Goal: Information Seeking & Learning: Find specific fact

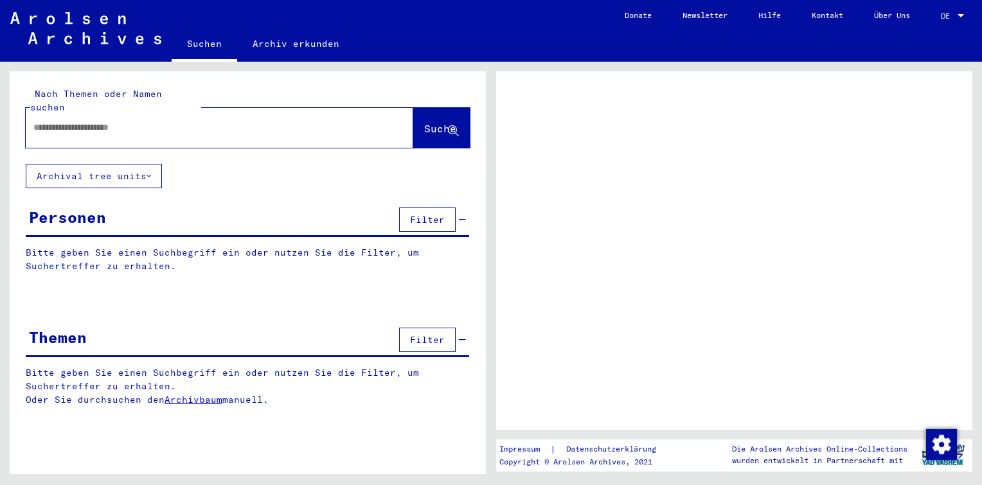
click at [118, 121] on input "text" at bounding box center [207, 127] width 349 height 13
paste input "*********"
type input "*"
type input "********"
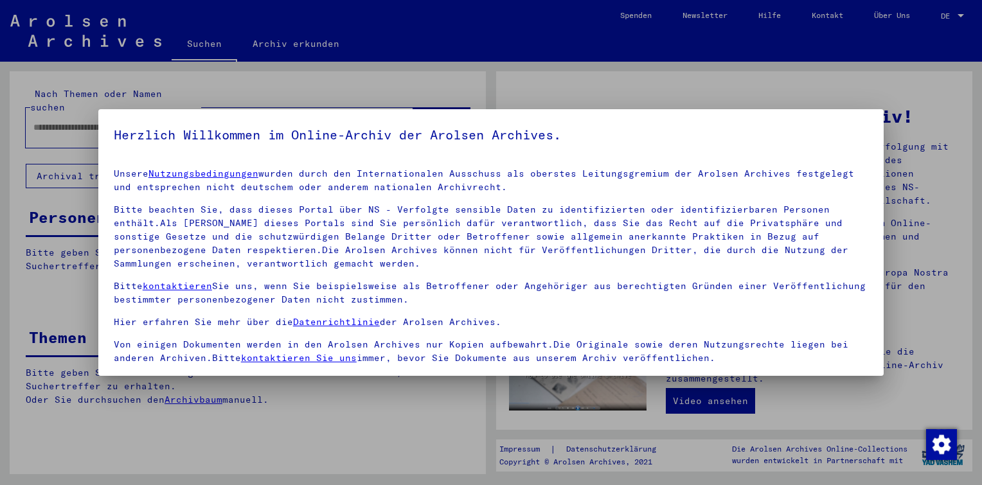
scroll to position [105, 0]
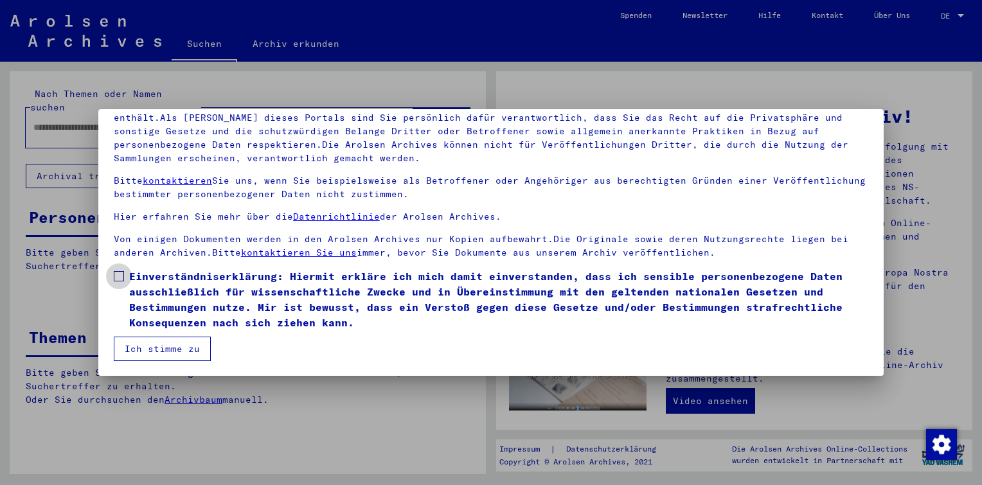
click at [114, 275] on span at bounding box center [119, 276] width 10 height 10
click at [157, 346] on button "Ich stimme zu" at bounding box center [162, 349] width 97 height 24
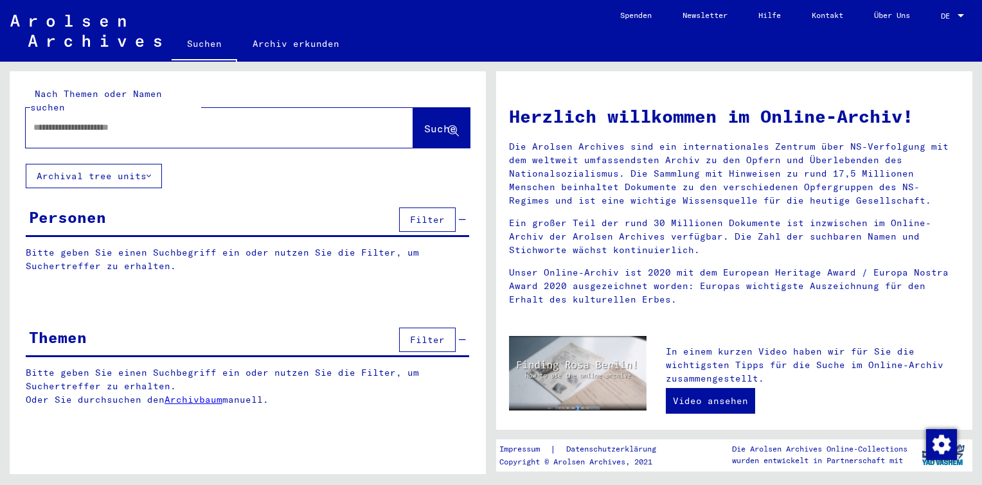
click at [167, 121] on input "text" at bounding box center [203, 127] width 341 height 13
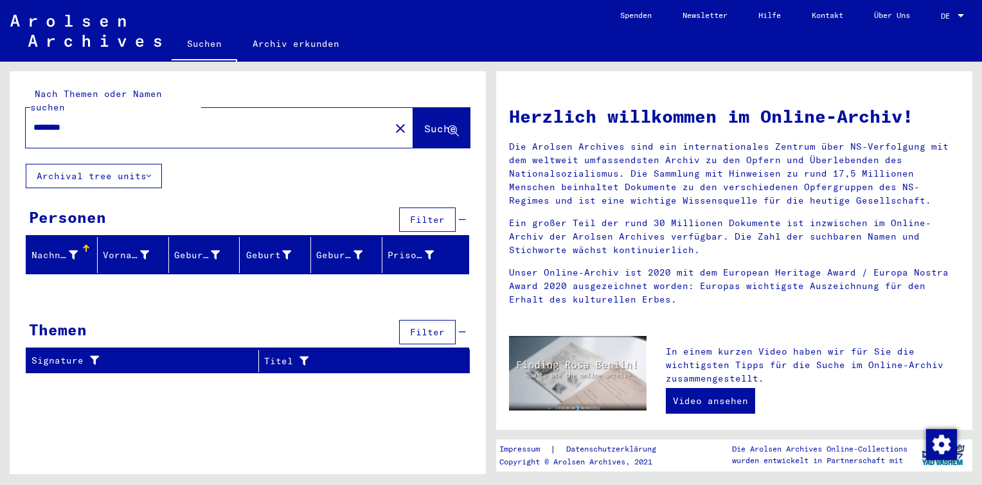
drag, startPoint x: 90, startPoint y: 114, endPoint x: -3, endPoint y: 115, distance: 92.5
click at [0, 115] on html "Suchen Archiv erkunden Spenden Newsletter Hilfe Kontakt Über Uns Suchen Archiv …" at bounding box center [491, 242] width 982 height 485
type input "**********"
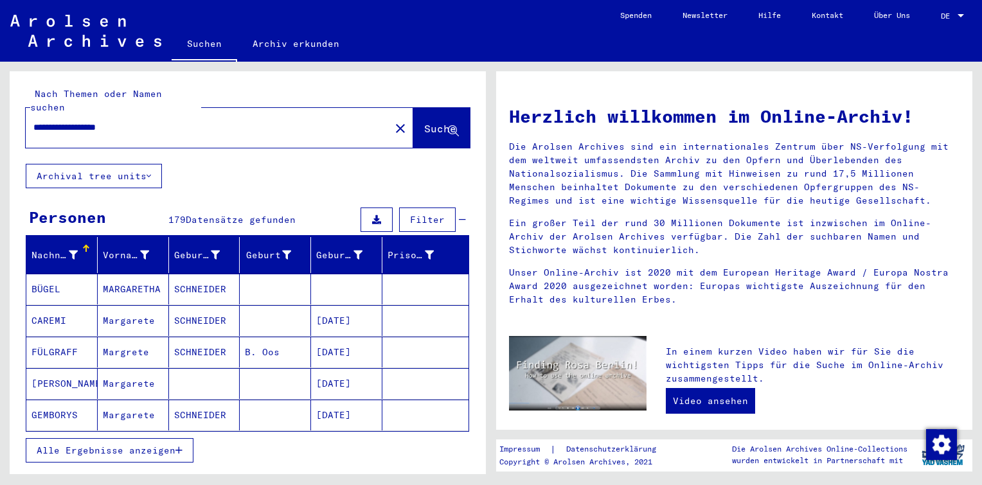
click at [93, 445] on span "Alle Ergebnisse anzeigen" at bounding box center [106, 451] width 139 height 12
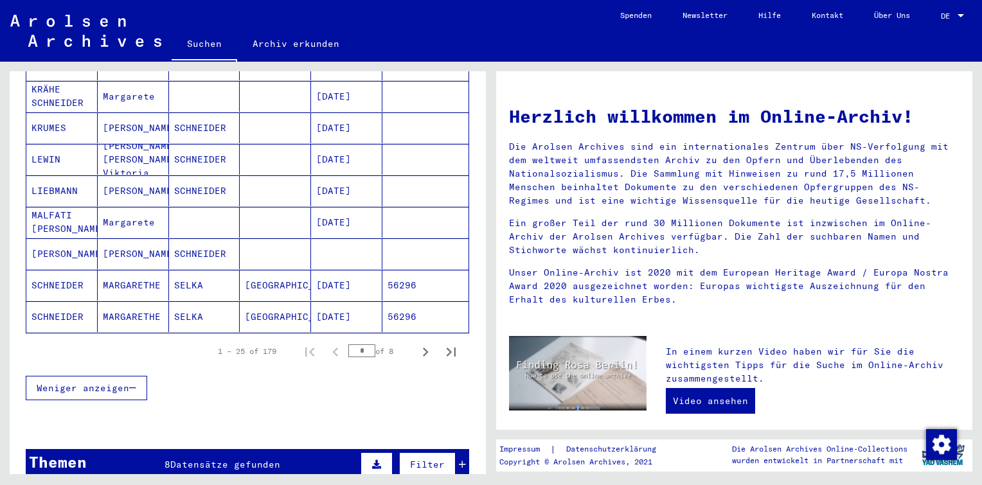
scroll to position [771, 0]
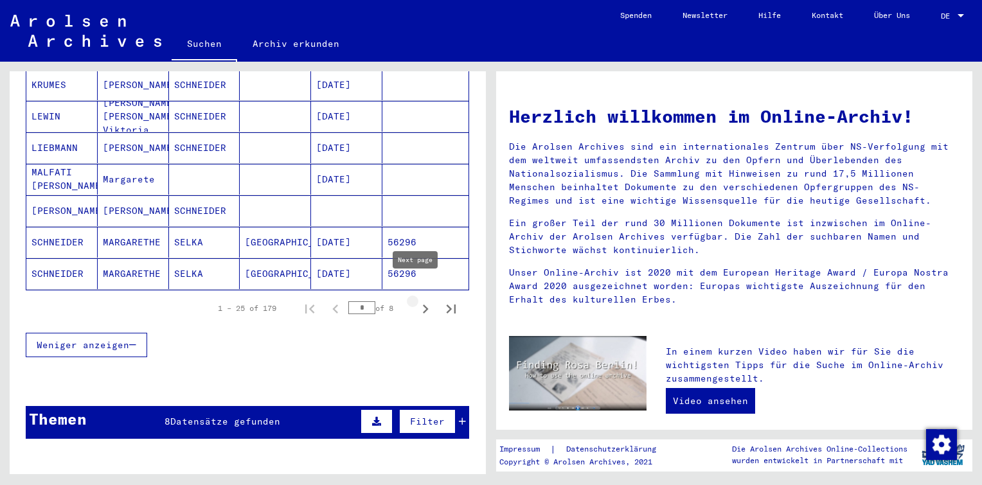
click at [416, 300] on icon "Next page" at bounding box center [425, 309] width 18 height 18
type input "*"
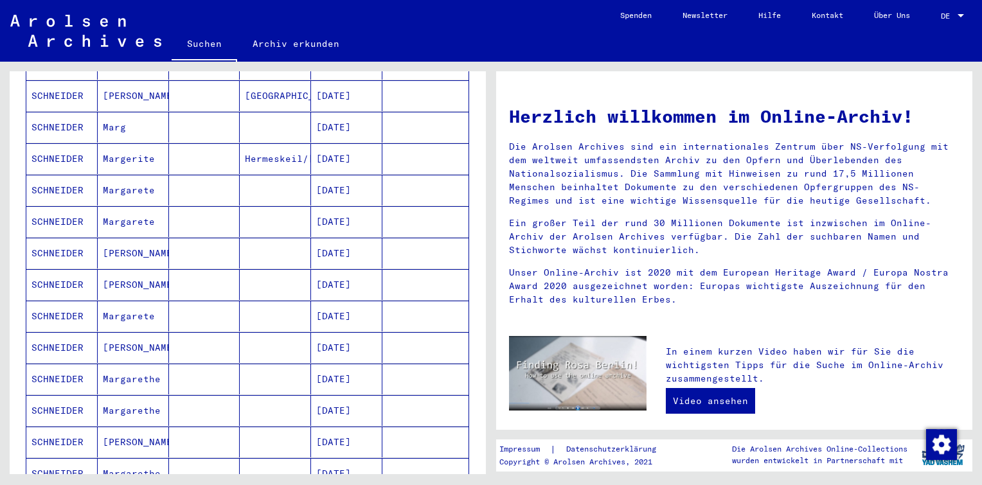
scroll to position [450, 0]
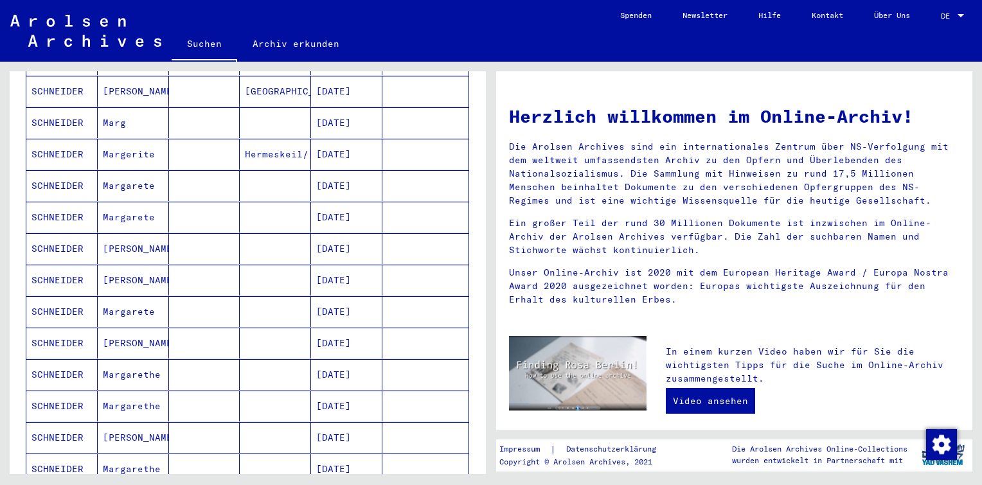
click at [333, 170] on mat-cell "[DATE]" at bounding box center [346, 185] width 71 height 31
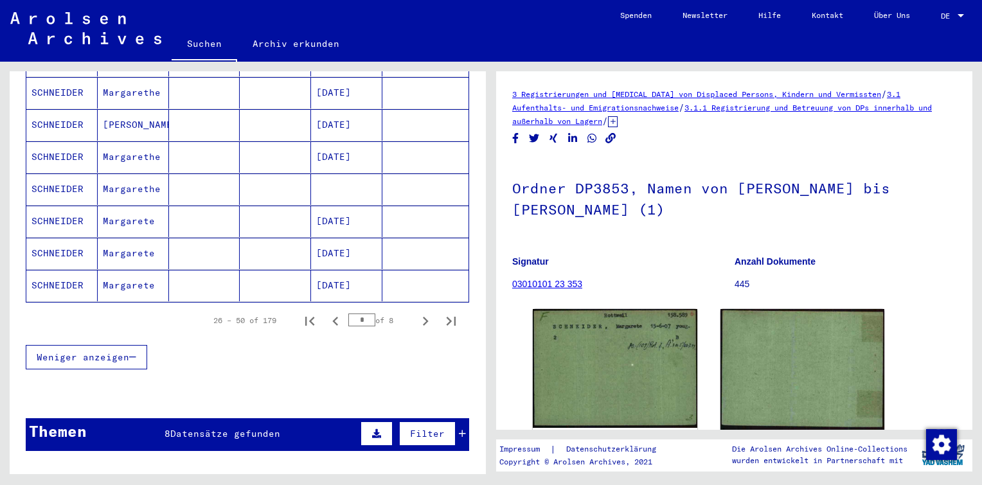
scroll to position [775, 0]
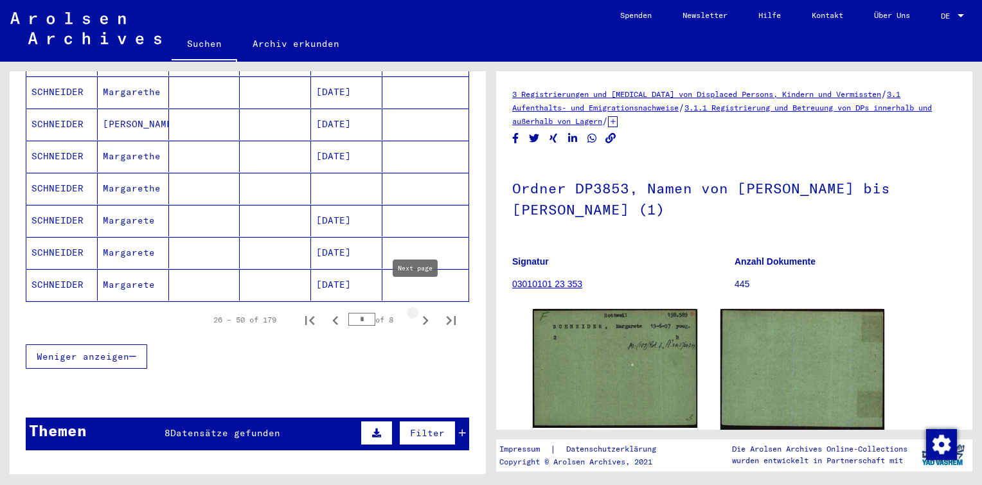
click at [416, 312] on icon "Next page" at bounding box center [425, 321] width 18 height 18
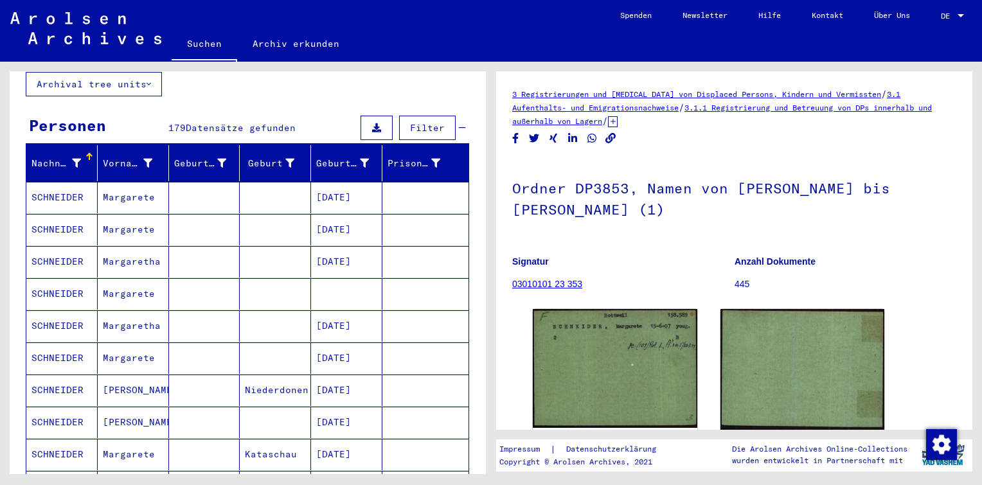
scroll to position [69, 0]
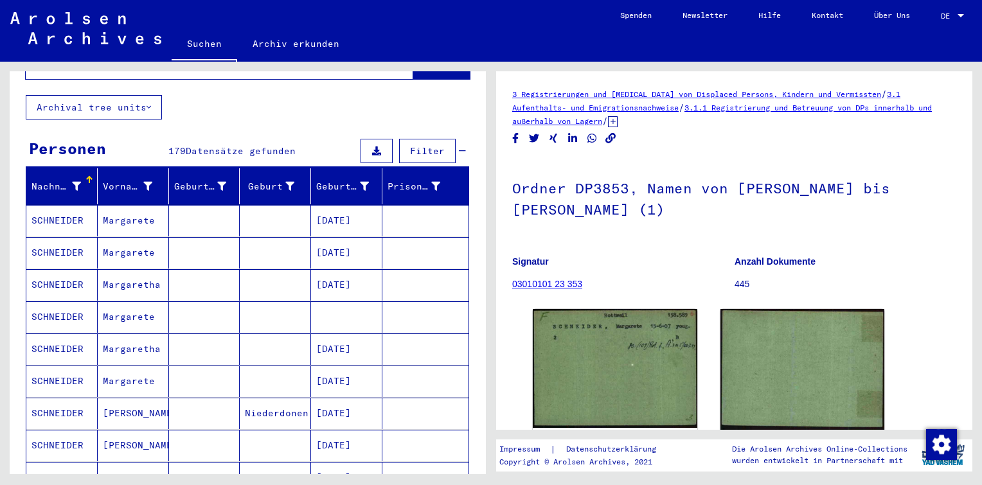
click at [334, 462] on mat-cell "[DATE]" at bounding box center [346, 477] width 71 height 31
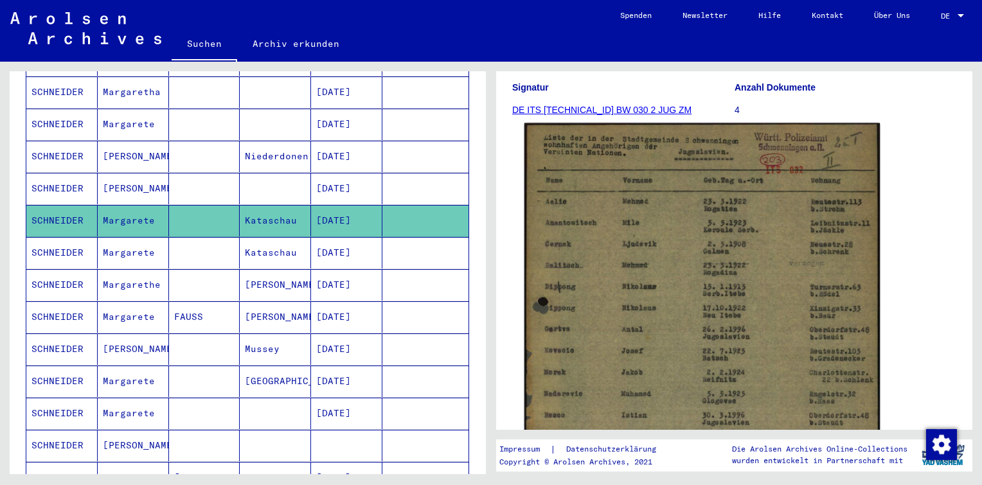
scroll to position [257, 0]
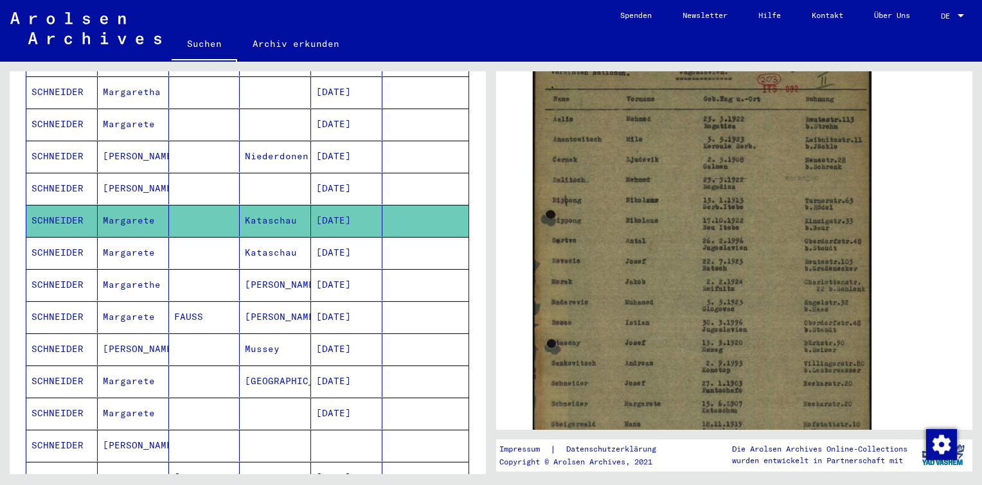
click at [357, 243] on mat-cell "[DATE]" at bounding box center [346, 252] width 71 height 31
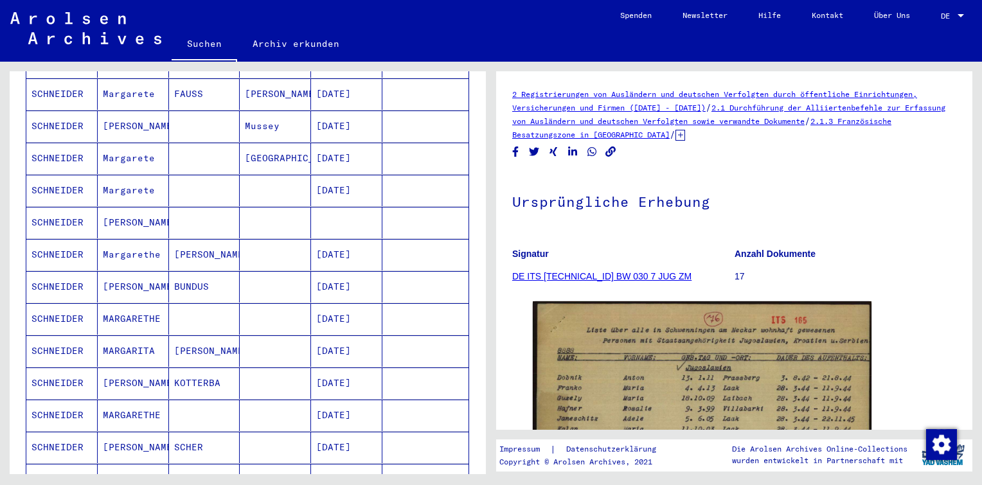
scroll to position [583, 0]
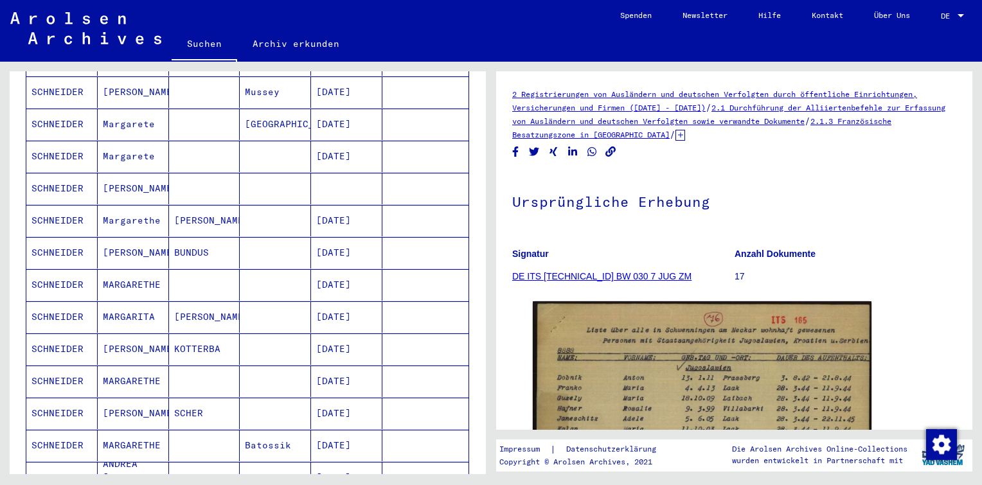
click at [338, 269] on mat-cell "[DATE]" at bounding box center [346, 284] width 71 height 31
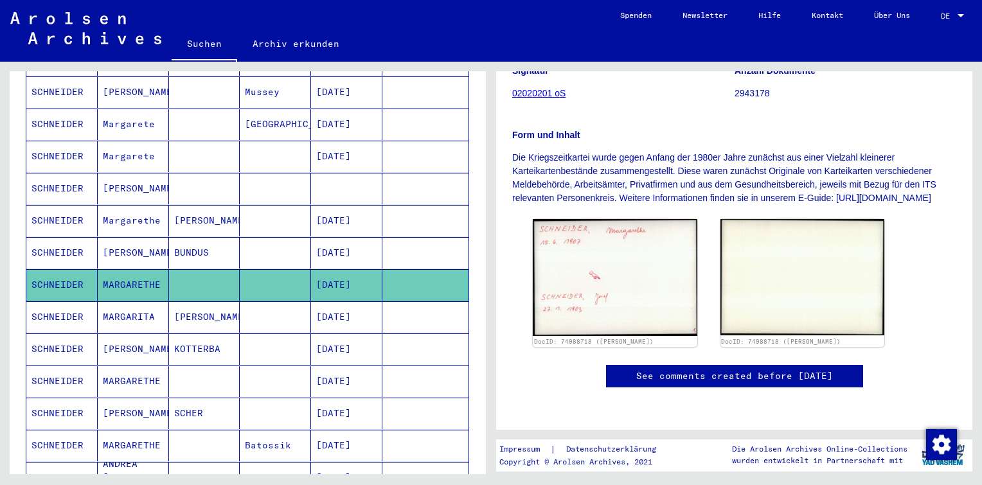
scroll to position [229, 0]
click at [345, 306] on mat-cell "[DATE]" at bounding box center [346, 316] width 71 height 31
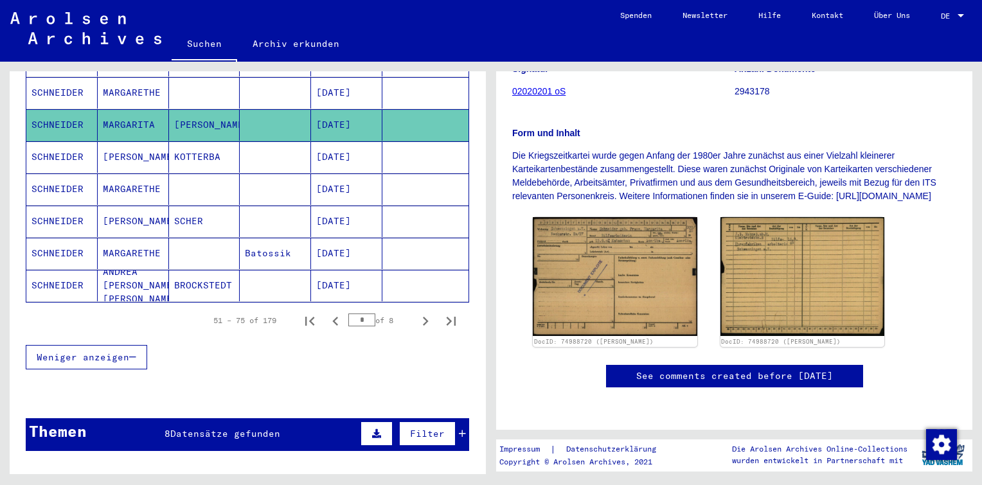
scroll to position [775, 0]
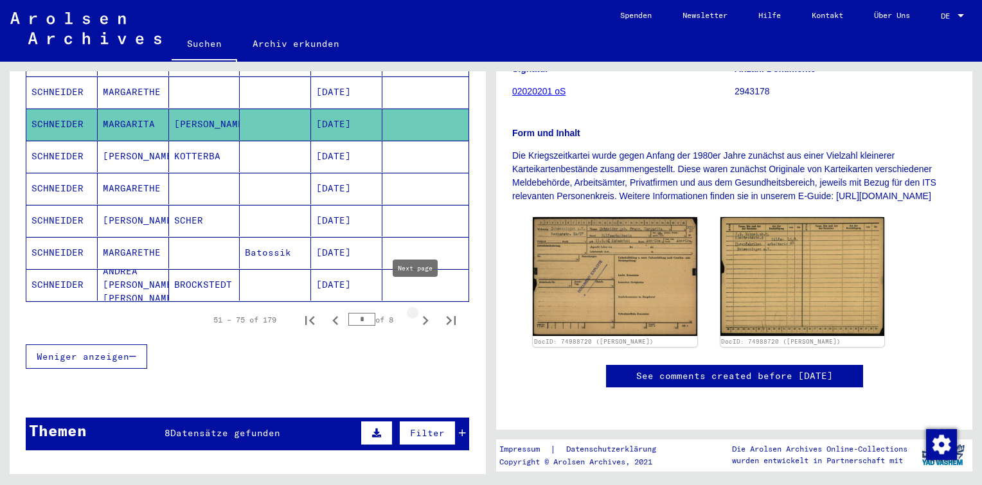
click at [416, 312] on icon "Next page" at bounding box center [425, 321] width 18 height 18
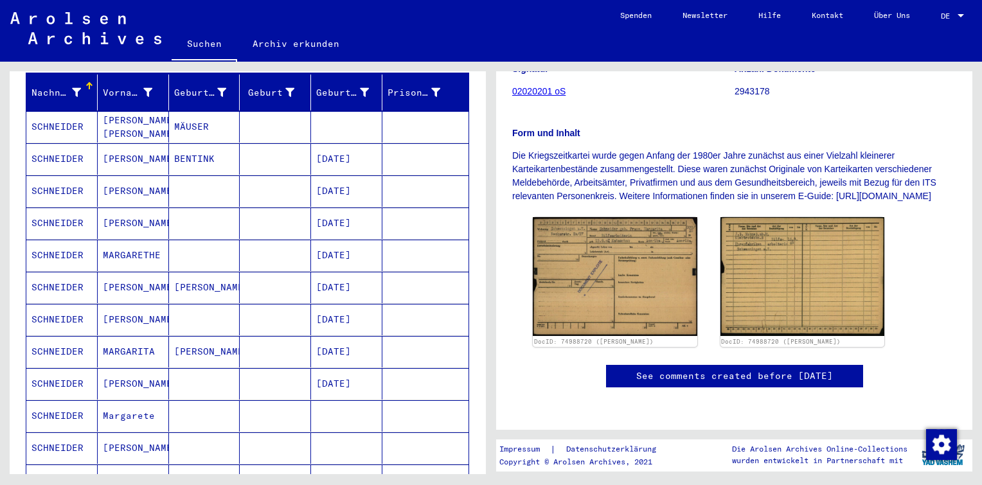
scroll to position [133, 0]
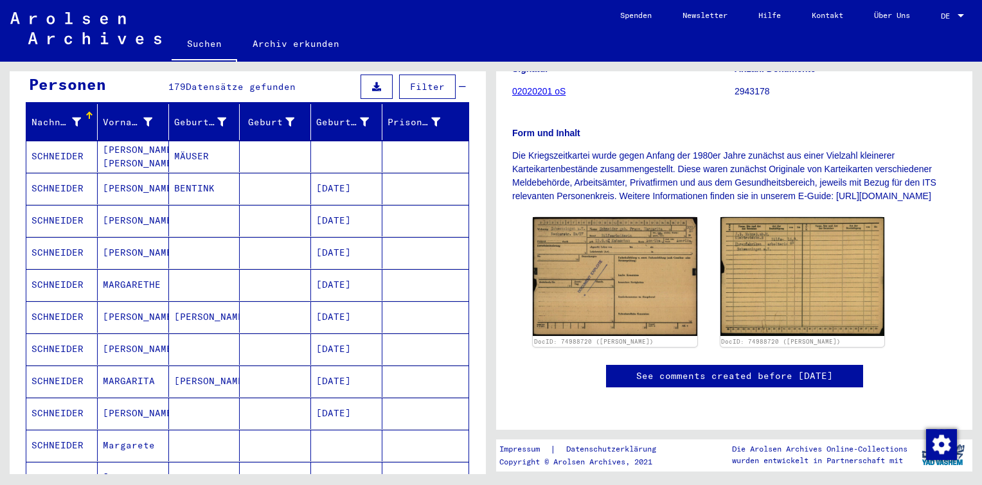
click at [382, 274] on mat-cell at bounding box center [425, 284] width 86 height 31
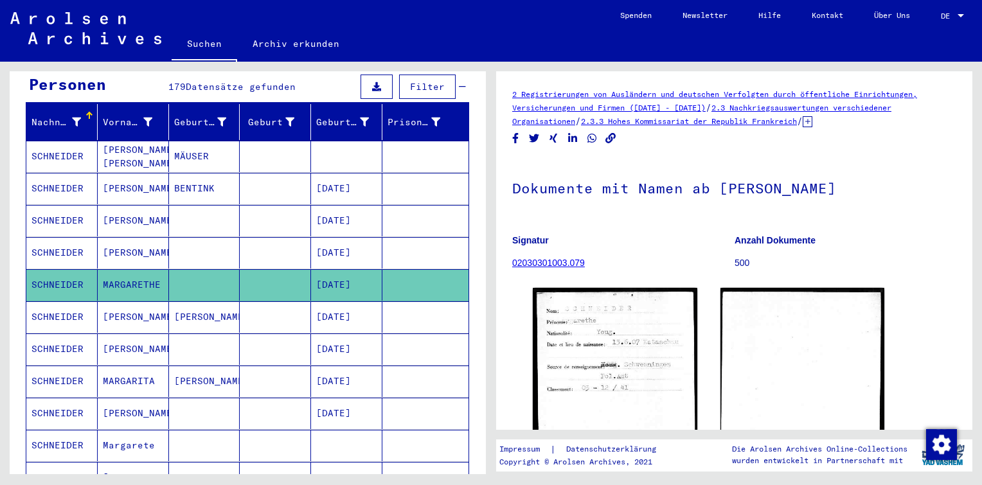
click at [371, 302] on mat-cell "[DATE]" at bounding box center [346, 316] width 71 height 31
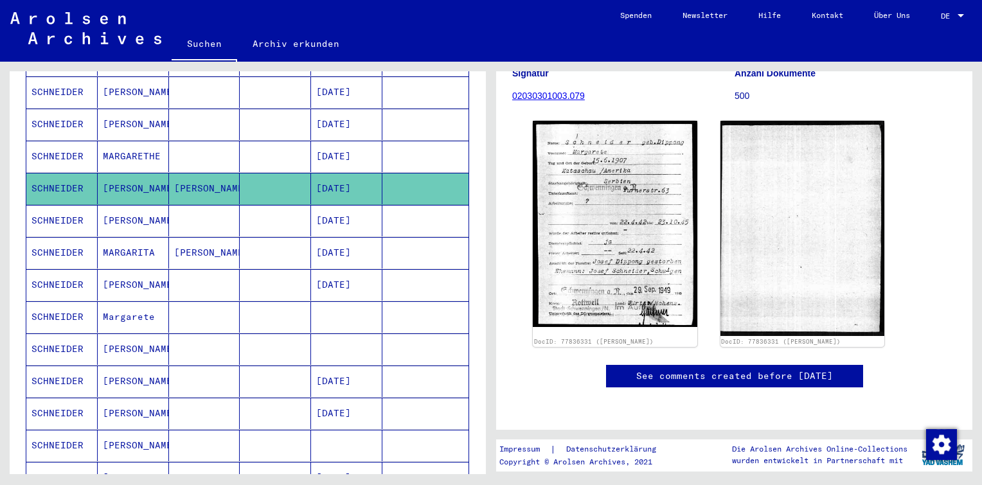
click at [382, 244] on mat-cell at bounding box center [425, 252] width 86 height 31
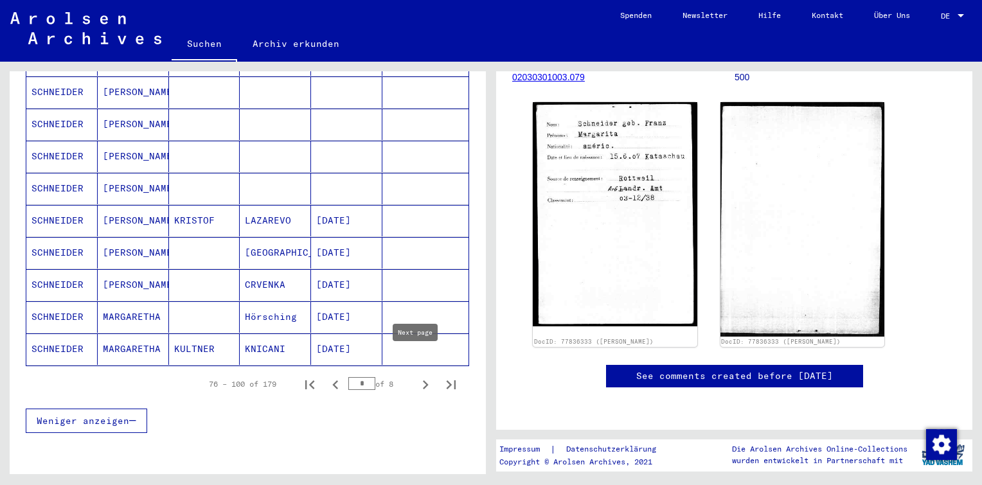
click at [423, 380] on icon "Next page" at bounding box center [426, 384] width 6 height 9
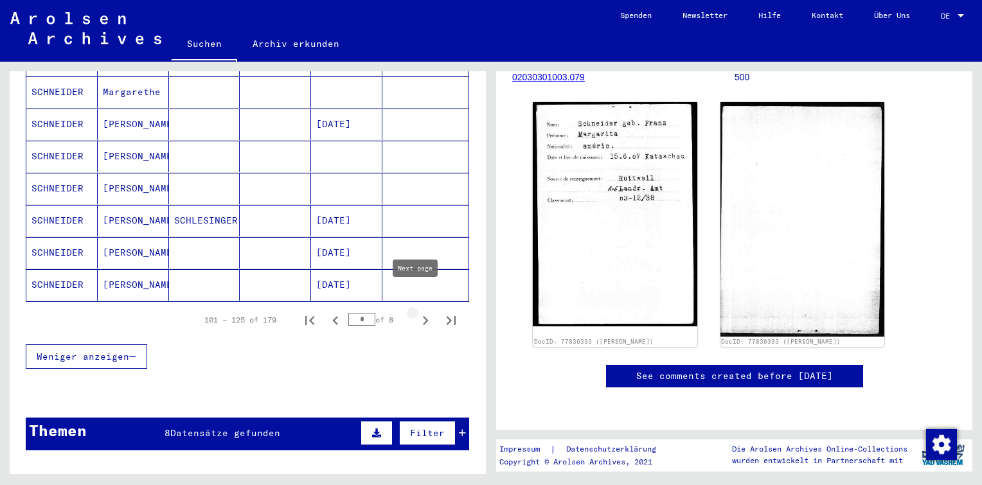
click at [423, 316] on icon "Next page" at bounding box center [426, 320] width 6 height 9
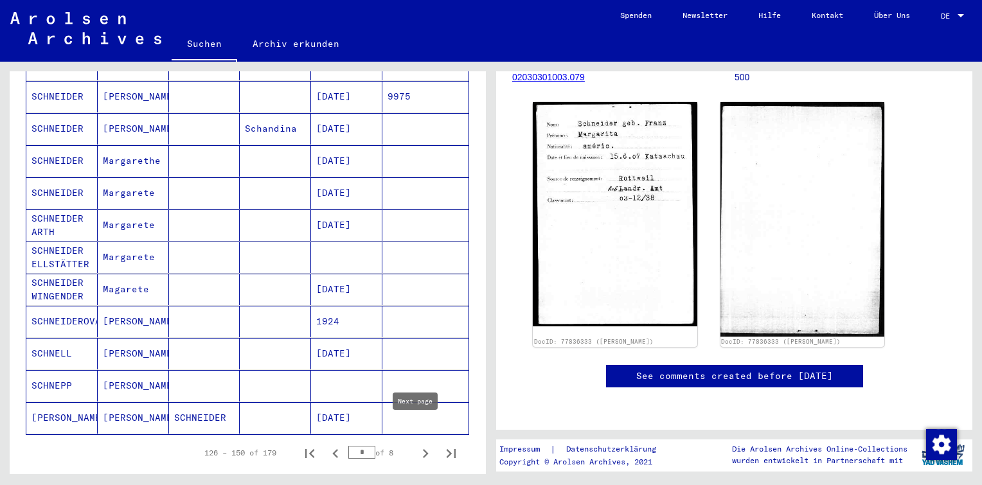
click at [416, 445] on icon "Next page" at bounding box center [425, 454] width 18 height 18
type input "*"
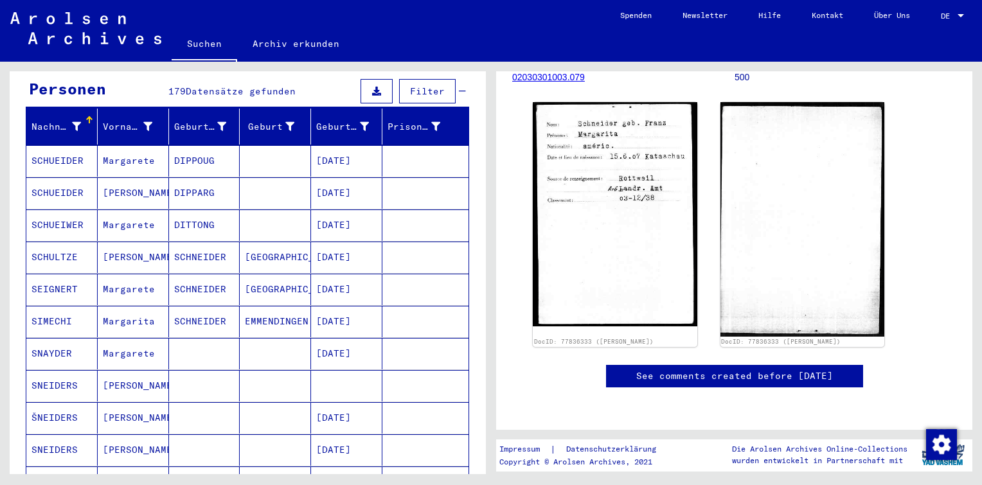
click at [358, 182] on mat-cell "[DATE]" at bounding box center [346, 192] width 71 height 31
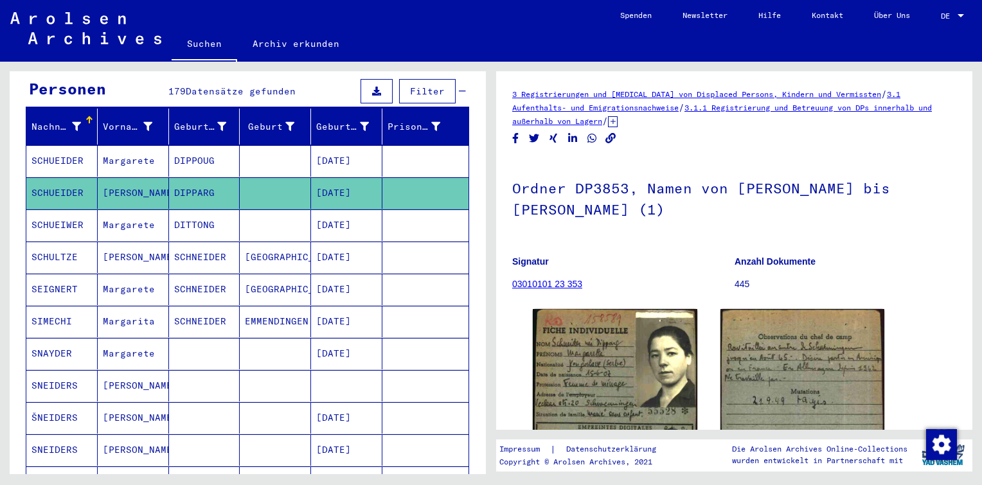
click at [356, 146] on mat-cell "[DATE]" at bounding box center [346, 160] width 71 height 31
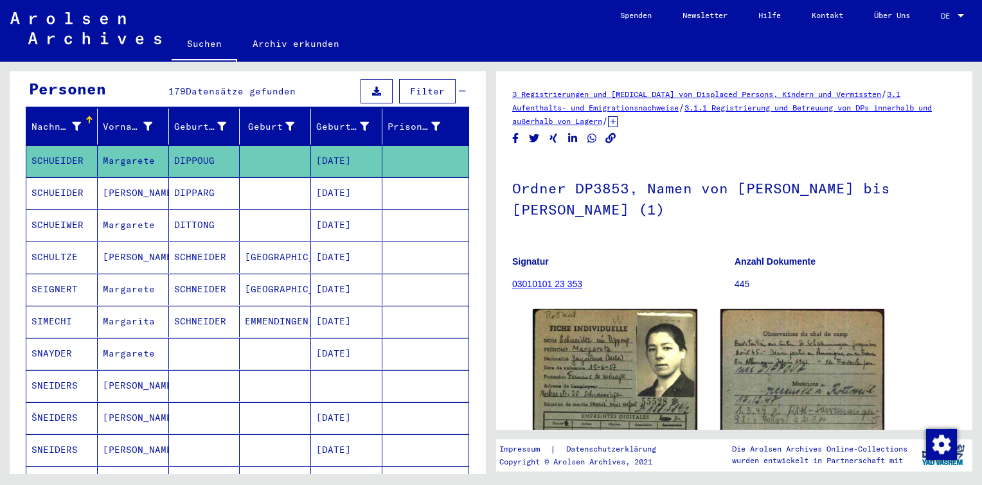
click at [365, 178] on mat-cell "[DATE]" at bounding box center [346, 192] width 71 height 31
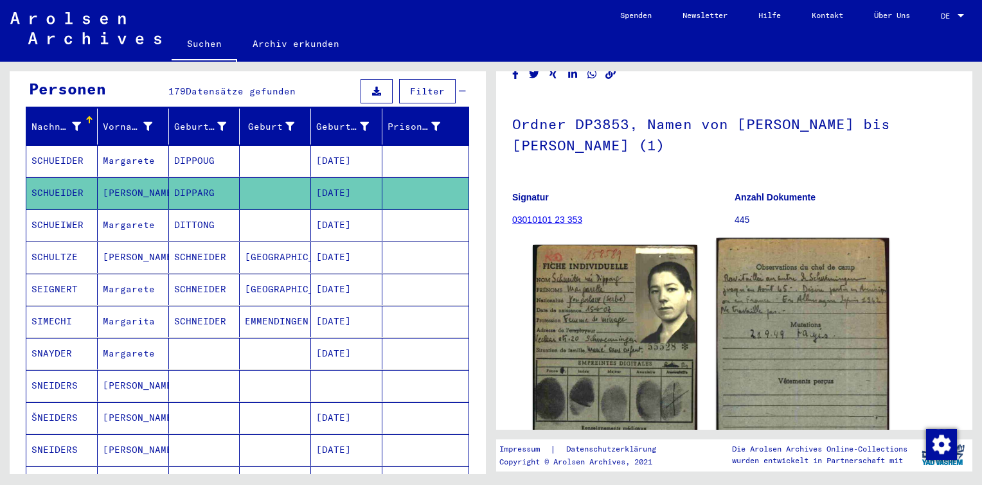
click at [778, 312] on img at bounding box center [802, 375] width 172 height 275
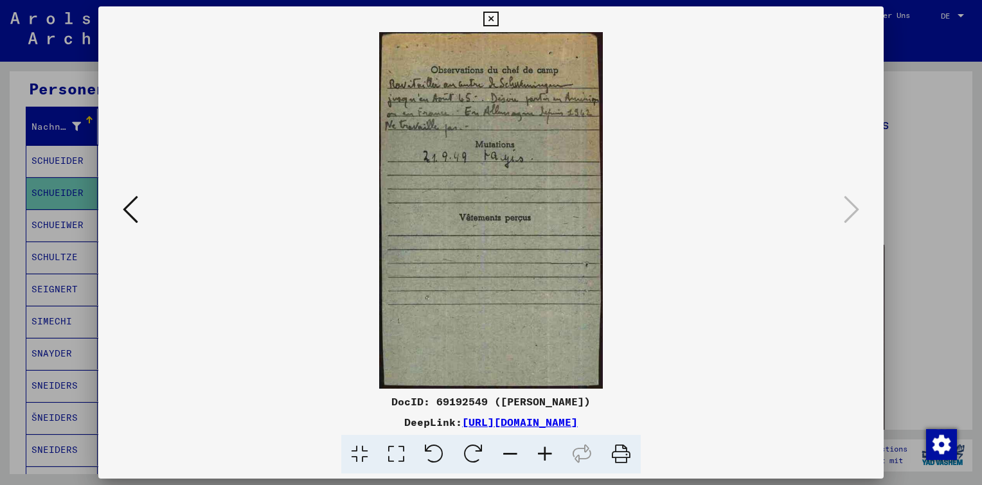
click at [493, 15] on icon at bounding box center [490, 19] width 15 height 15
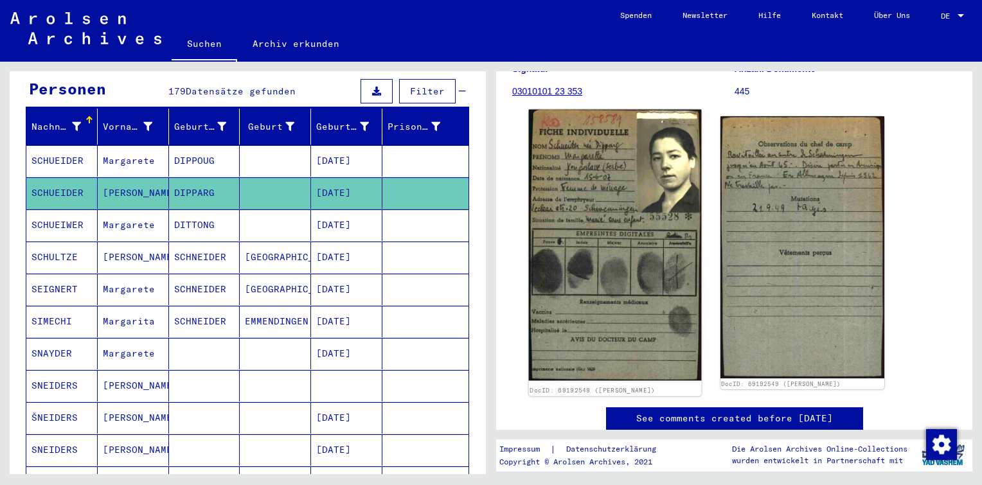
click at [605, 239] on img at bounding box center [615, 245] width 172 height 271
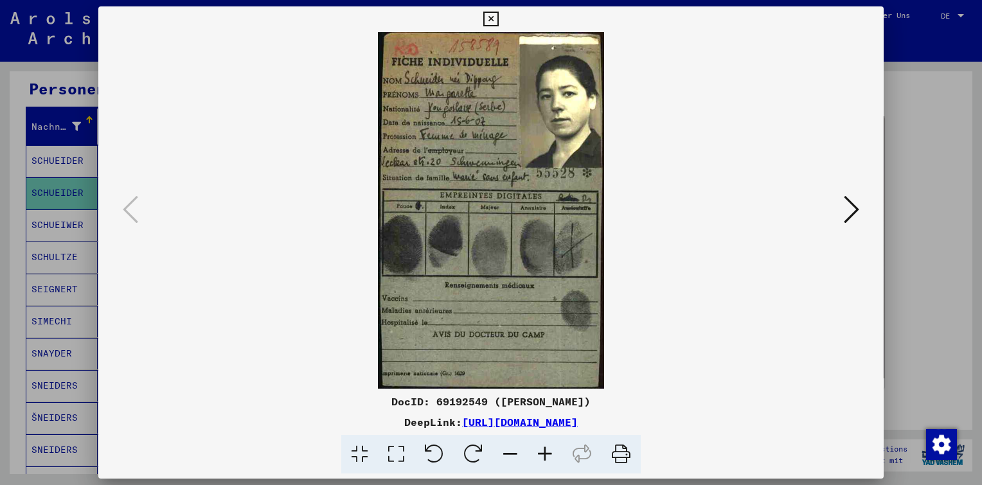
drag, startPoint x: 613, startPoint y: 402, endPoint x: 415, endPoint y: 400, distance: 197.9
click at [415, 400] on div "DocID: 69192549 ([PERSON_NAME])" at bounding box center [490, 401] width 785 height 15
copy div "69192549 ([PERSON_NAME])"
click at [851, 209] on icon at bounding box center [851, 209] width 15 height 31
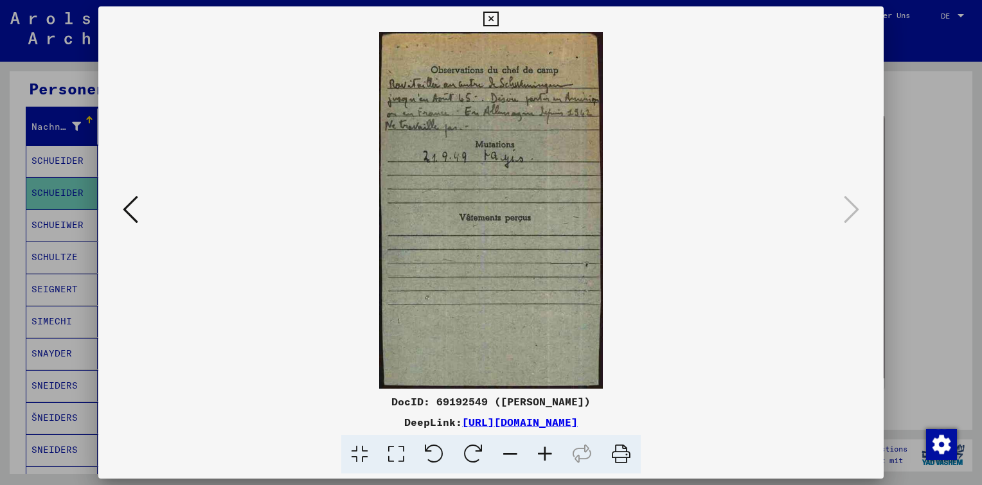
copy div "69192549 ([PERSON_NAME])"
click at [493, 17] on icon at bounding box center [490, 19] width 15 height 15
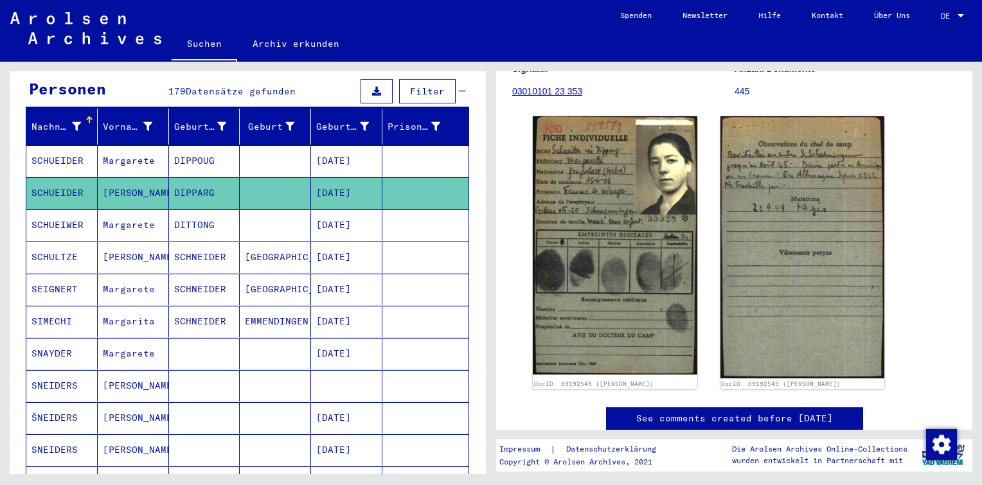
click at [254, 145] on mat-cell at bounding box center [275, 160] width 71 height 31
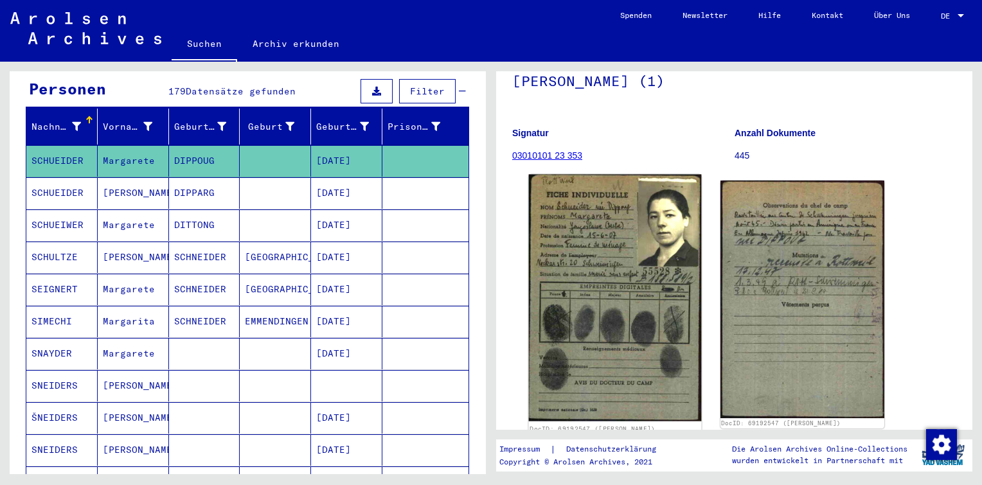
click at [588, 267] on img at bounding box center [615, 298] width 172 height 247
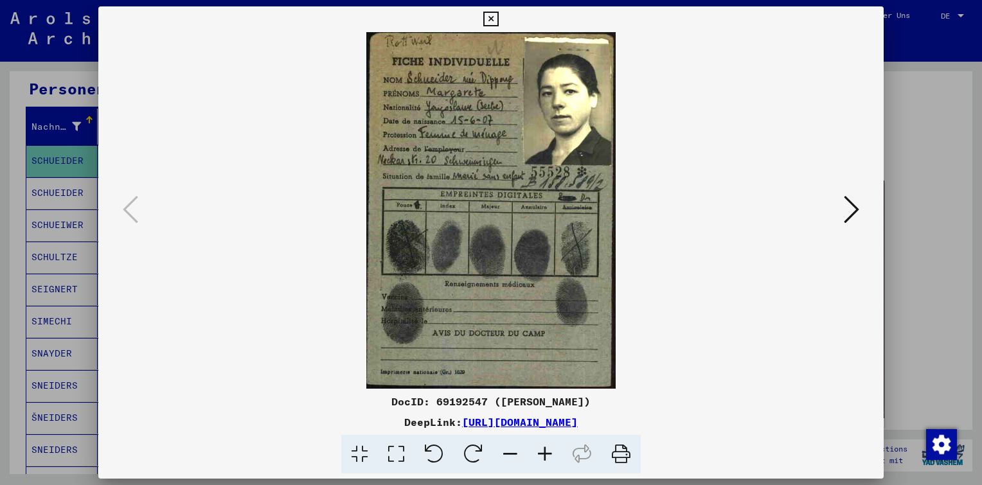
drag, startPoint x: 617, startPoint y: 403, endPoint x: 416, endPoint y: 405, distance: 201.1
click at [416, 405] on div "DocID: 69192547 ([PERSON_NAME])" at bounding box center [490, 401] width 785 height 15
copy div "69192547 ([PERSON_NAME])"
click at [849, 213] on icon at bounding box center [851, 209] width 15 height 31
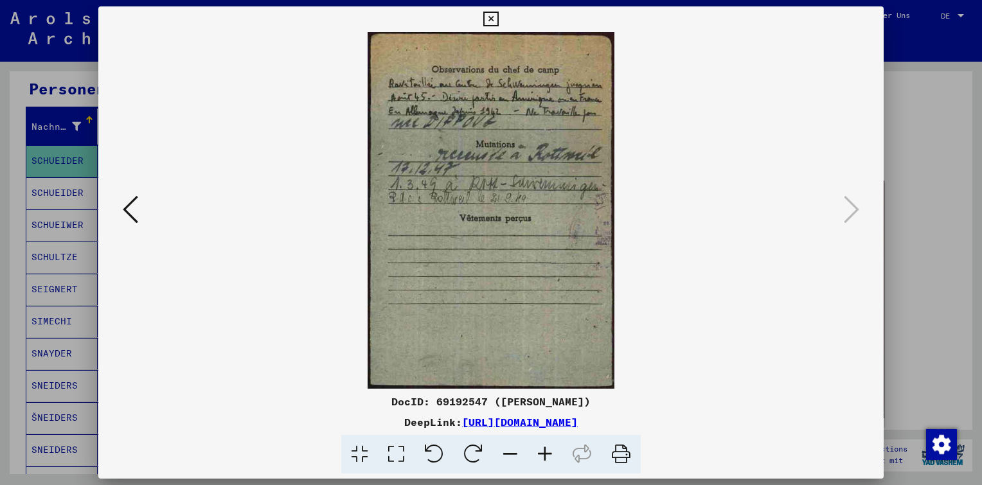
copy div "69192547 ([PERSON_NAME])"
click at [490, 21] on icon at bounding box center [490, 19] width 15 height 15
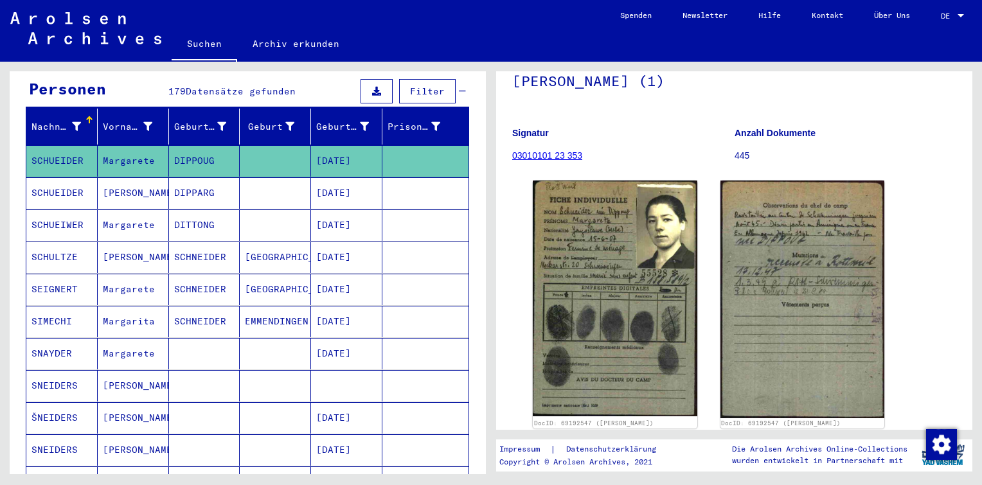
click at [265, 213] on mat-cell at bounding box center [275, 224] width 71 height 31
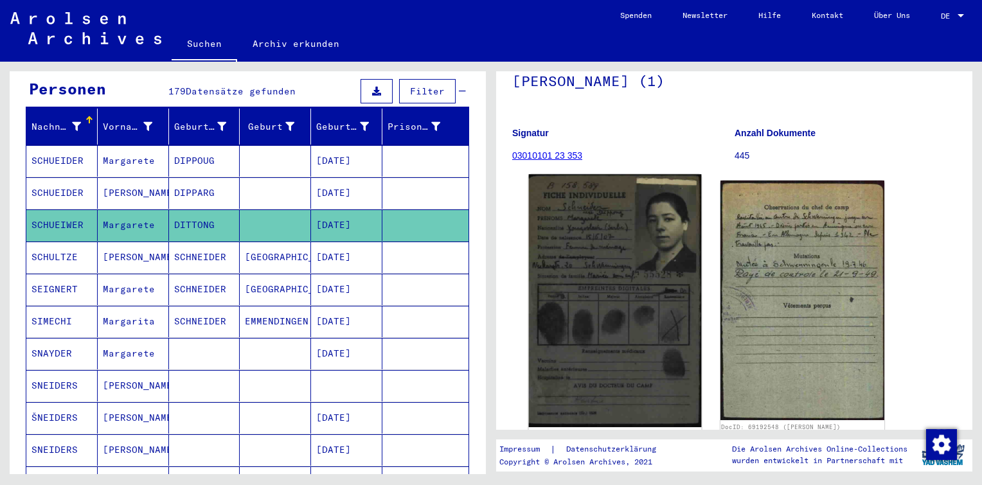
click at [621, 233] on img at bounding box center [615, 300] width 172 height 252
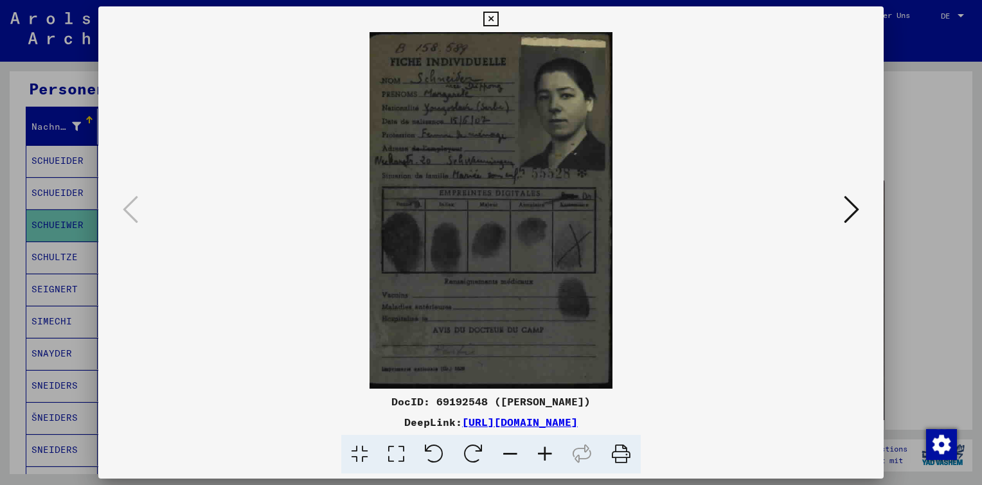
drag, startPoint x: 610, startPoint y: 405, endPoint x: 418, endPoint y: 404, distance: 192.7
click at [418, 404] on div "DocID: 69192548 ([PERSON_NAME])" at bounding box center [490, 401] width 785 height 15
copy div "69192548 ([PERSON_NAME])"
click at [855, 209] on icon at bounding box center [851, 209] width 15 height 31
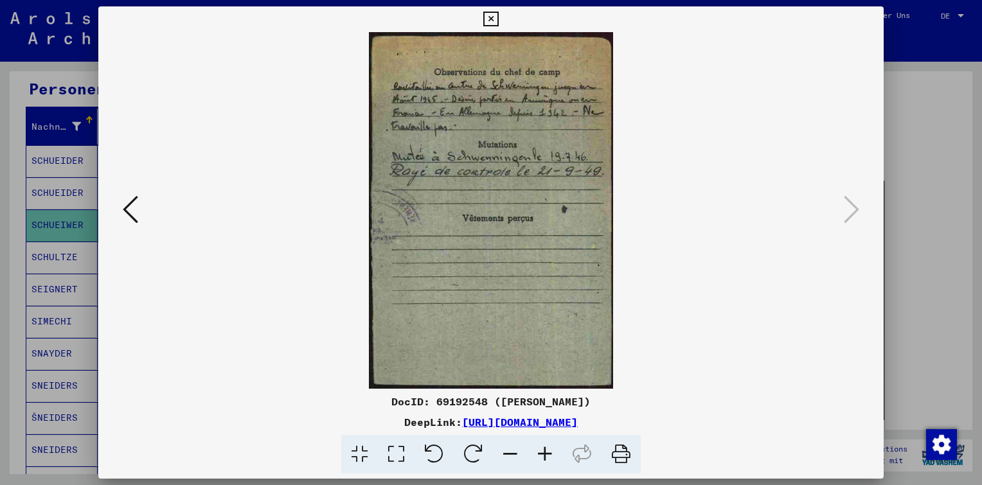
copy div "69192548 ([PERSON_NAME])"
click at [488, 24] on icon at bounding box center [490, 19] width 15 height 15
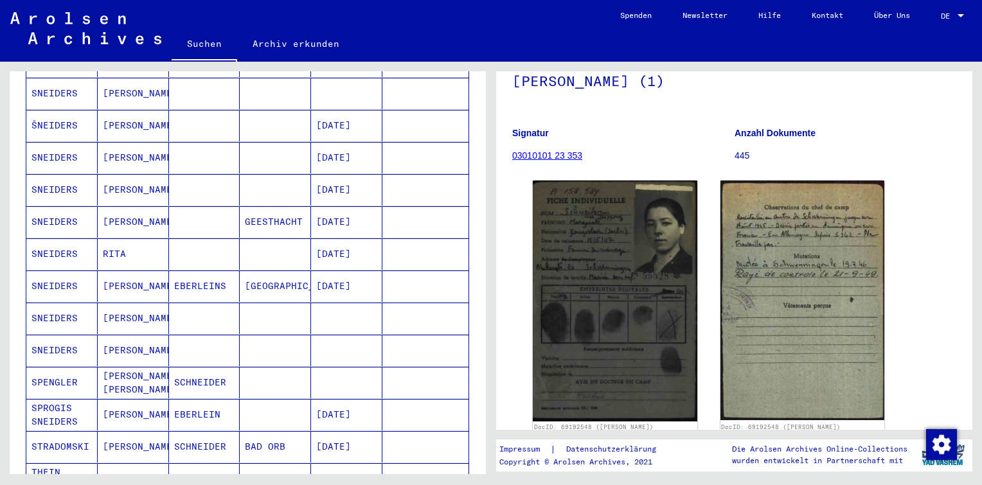
scroll to position [450, 0]
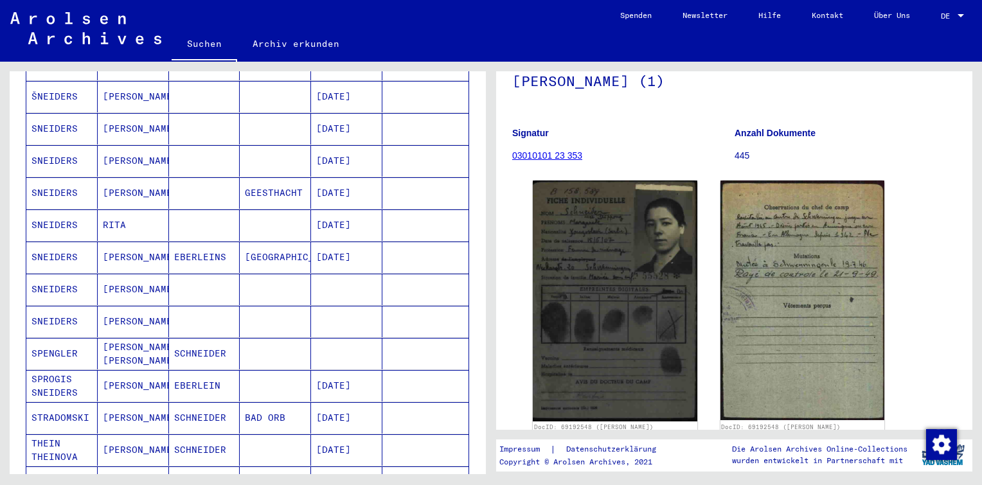
click at [339, 402] on mat-cell "[DATE]" at bounding box center [346, 417] width 71 height 31
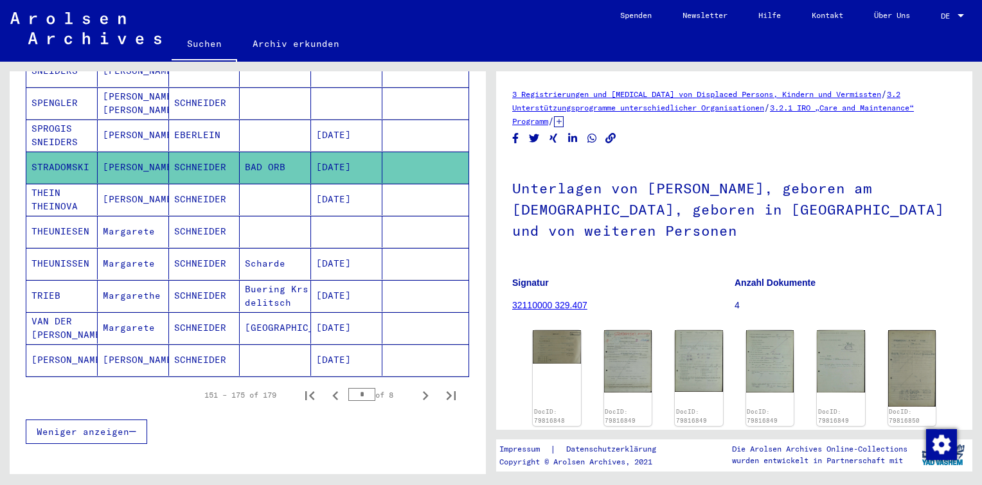
scroll to position [835, 0]
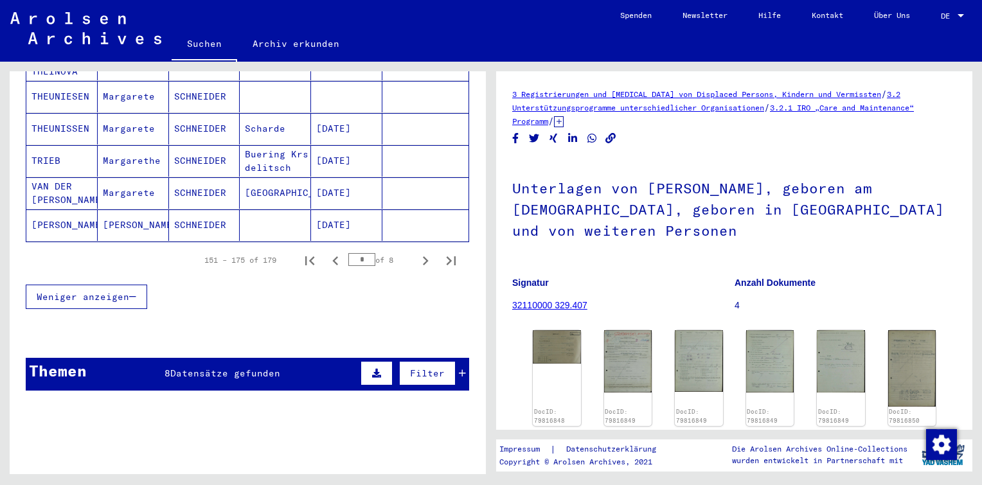
click at [272, 367] on span "Datensätze gefunden" at bounding box center [225, 373] width 110 height 12
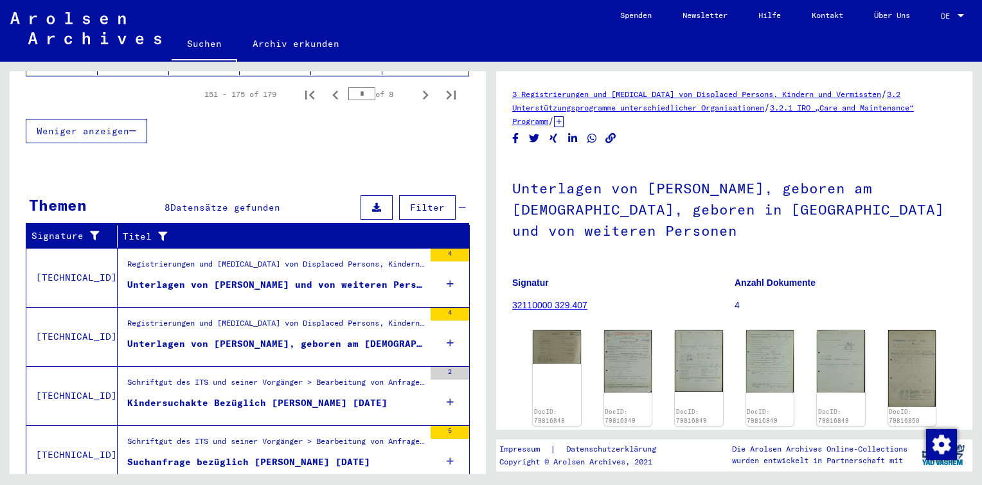
scroll to position [1084, 0]
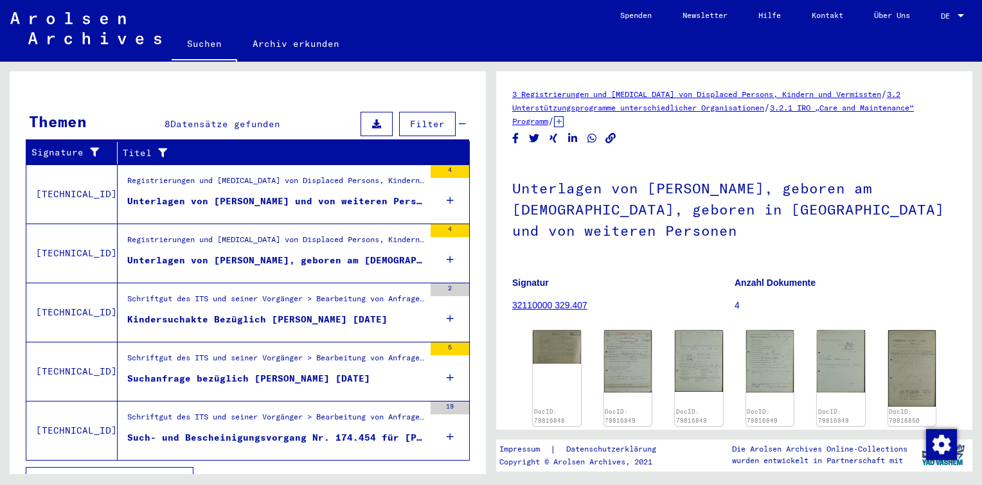
click at [447, 178] on icon at bounding box center [450, 200] width 7 height 45
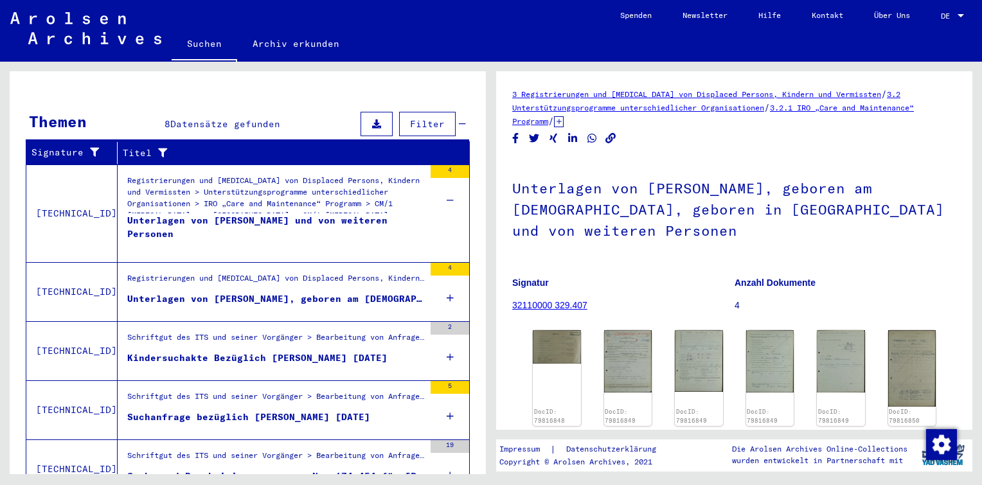
click at [349, 186] on div "Registrierungen und [MEDICAL_DATA] von Displaced Persons, Kindern und Vermisste…" at bounding box center [275, 197] width 297 height 45
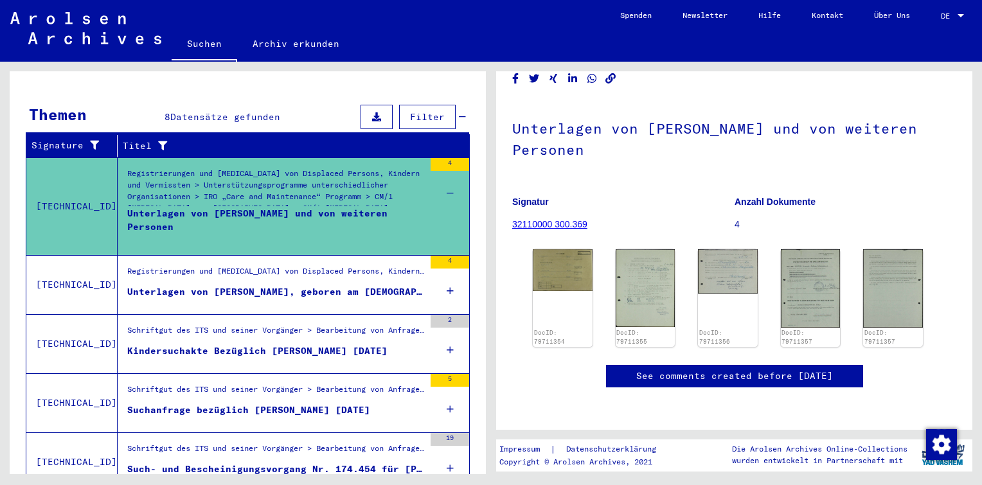
click at [336, 285] on div "Unterlagen von [PERSON_NAME], geboren am [DEMOGRAPHIC_DATA], geboren in [GEOGRA…" at bounding box center [275, 291] width 297 height 13
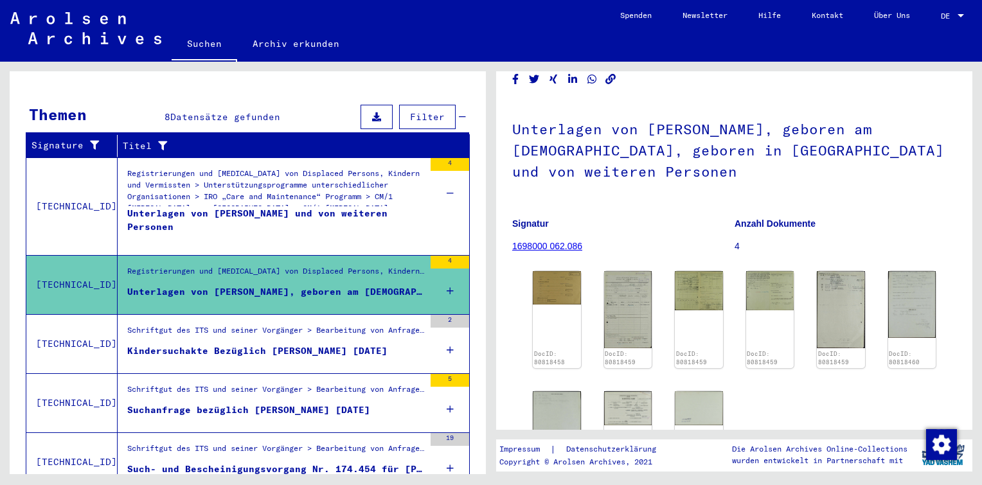
scroll to position [128, 0]
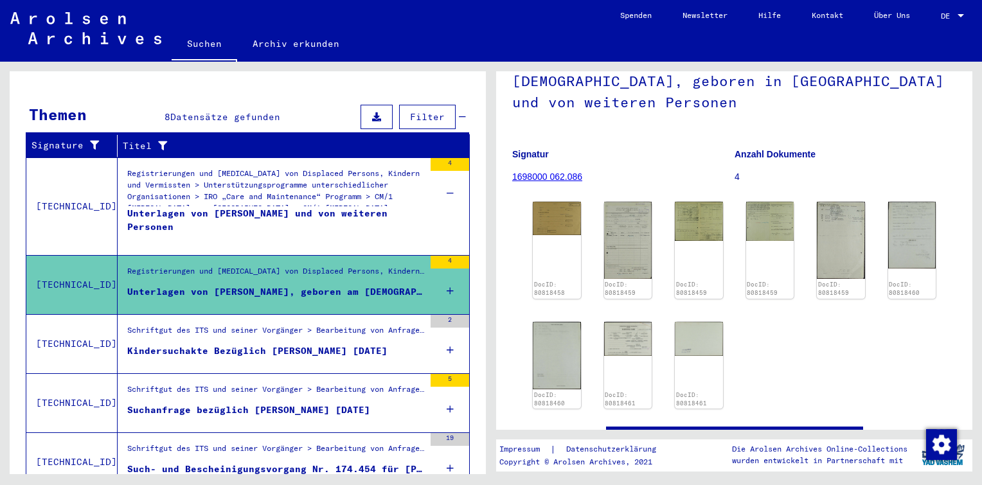
click at [387, 344] on div "Kindersuchakte Bezüglich [PERSON_NAME] [DATE]" at bounding box center [257, 350] width 260 height 13
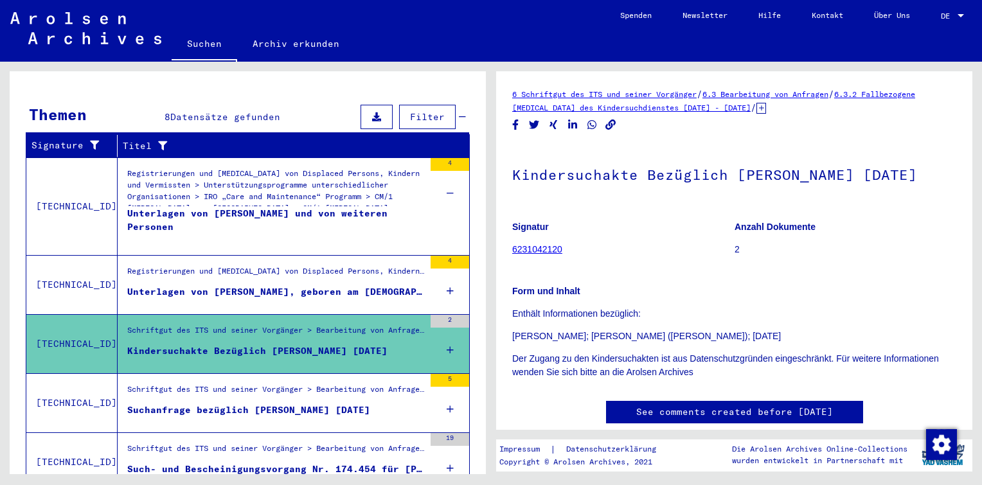
click at [370, 403] on div "Suchanfrage bezüglich [PERSON_NAME] [DATE]" at bounding box center [248, 409] width 243 height 13
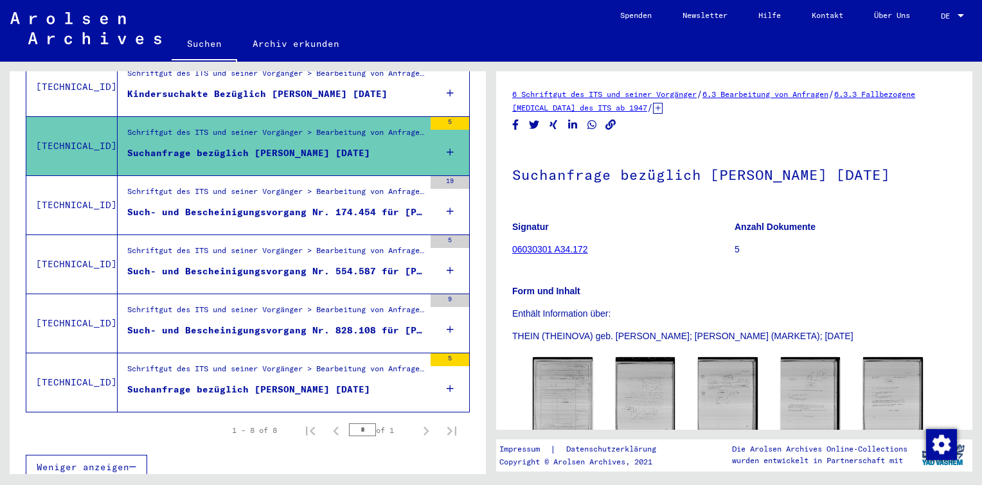
click at [380, 186] on div "Schriftgut des ITS und seiner Vorgänger > Bearbeitung von Anfragen > Fallbezoge…" at bounding box center [275, 195] width 297 height 18
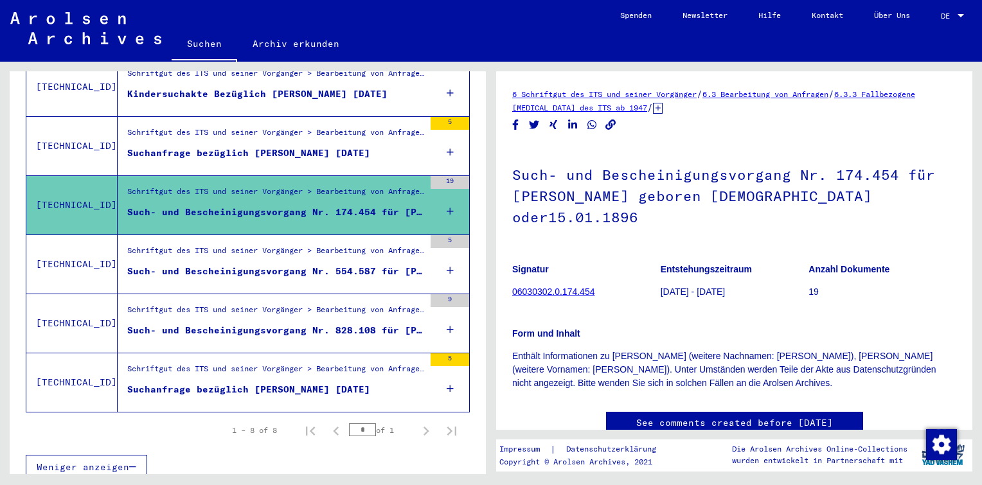
click at [424, 256] on mat-cell at bounding box center [425, 271] width 86 height 31
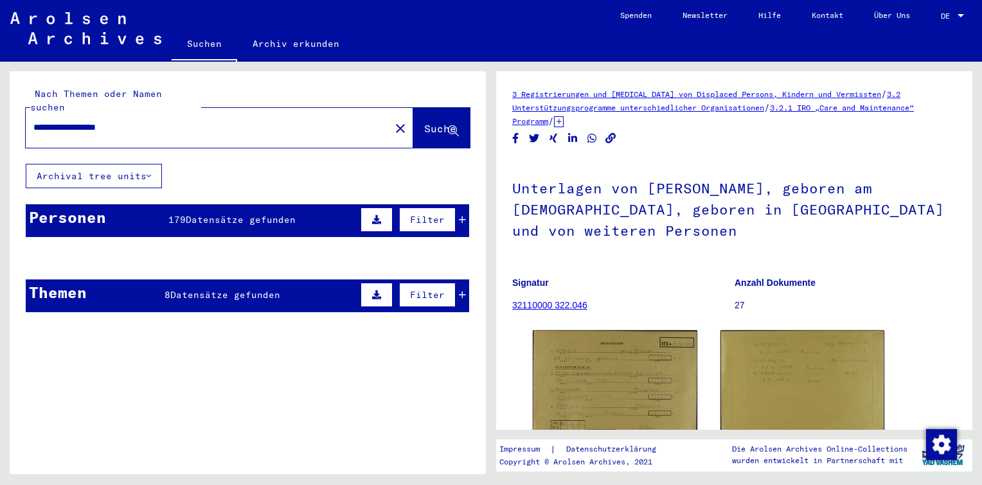
click at [293, 288] on mat-cell at bounding box center [275, 289] width 71 height 31
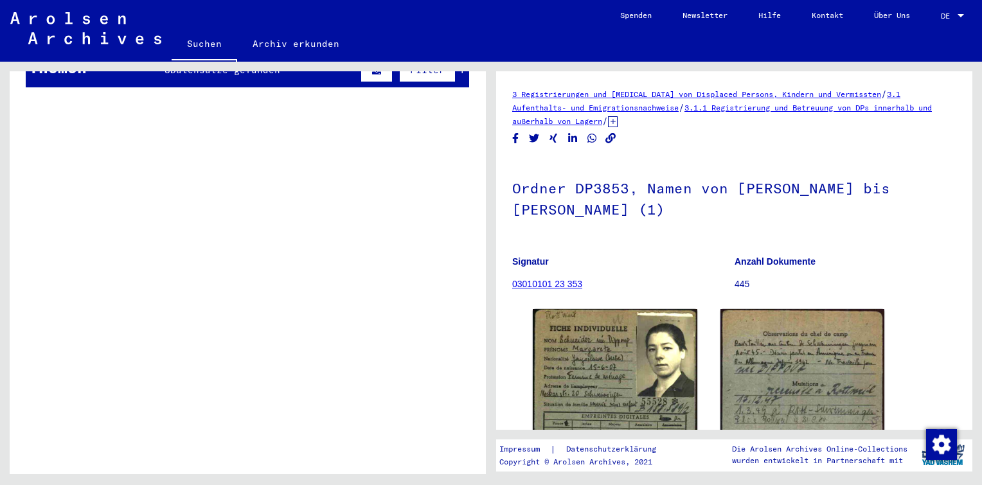
scroll to position [257, 0]
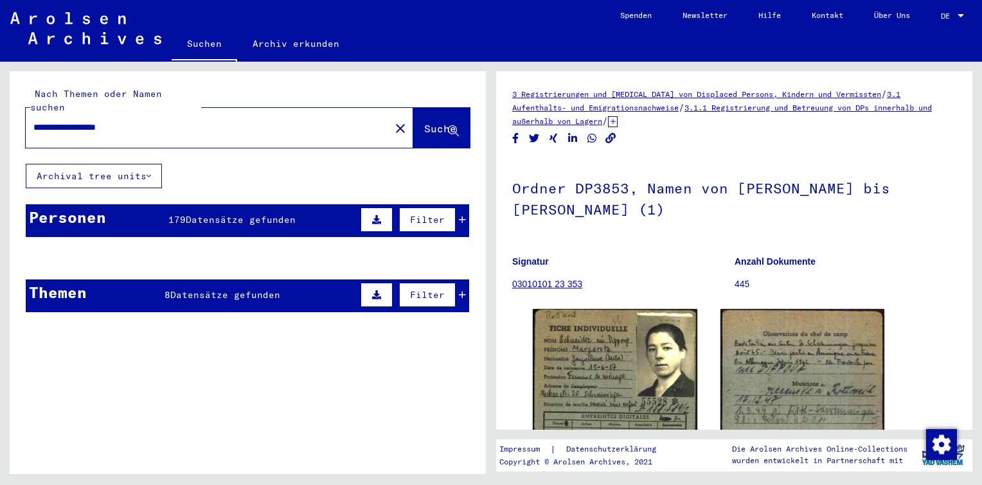
click at [455, 280] on mat-cell at bounding box center [425, 289] width 86 height 31
click at [227, 214] on span "Datensätze gefunden" at bounding box center [241, 220] width 110 height 12
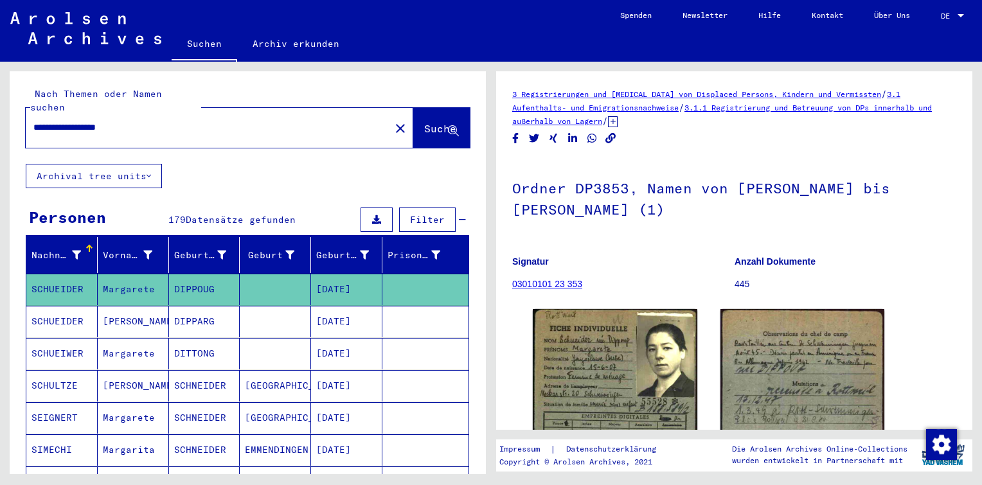
click at [175, 312] on mat-cell "DIPPARG" at bounding box center [204, 321] width 71 height 31
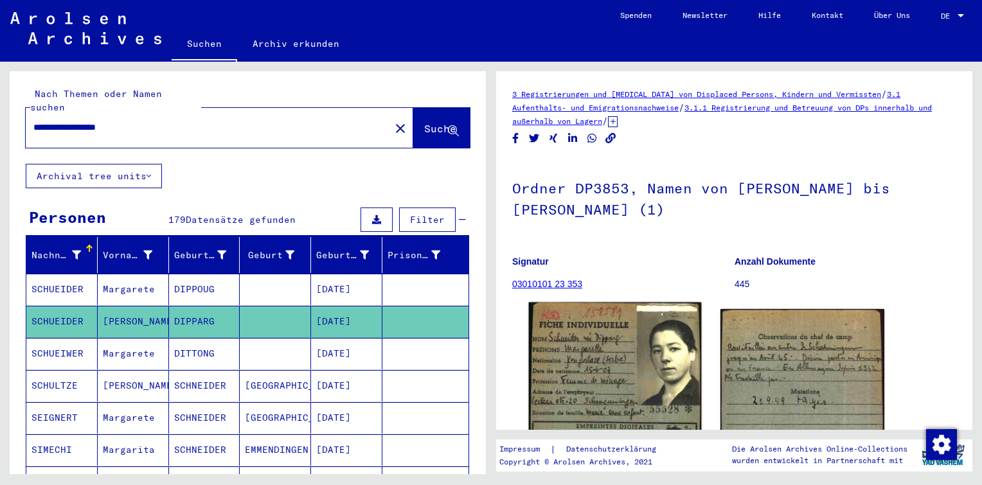
click at [610, 378] on img at bounding box center [615, 438] width 172 height 271
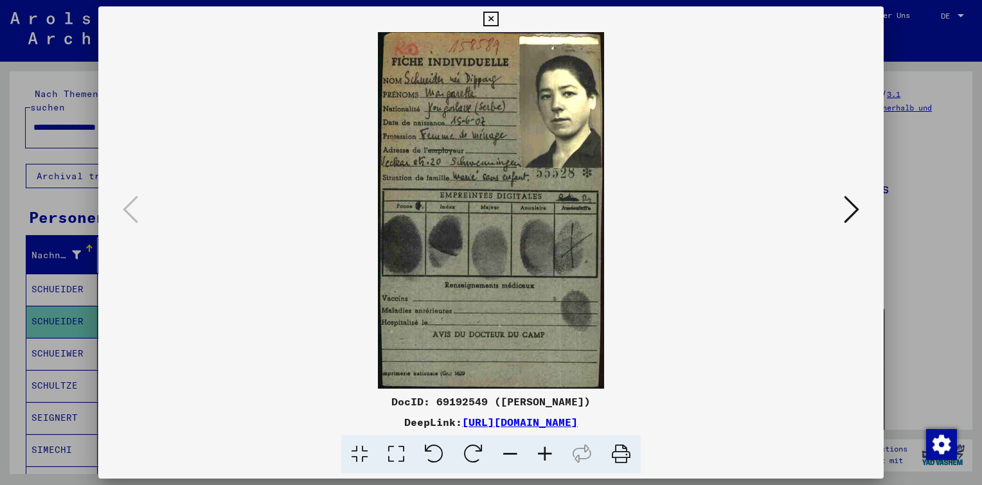
click at [484, 418] on link "[URL][DOMAIN_NAME]" at bounding box center [520, 422] width 116 height 13
